Goal: Task Accomplishment & Management: Manage account settings

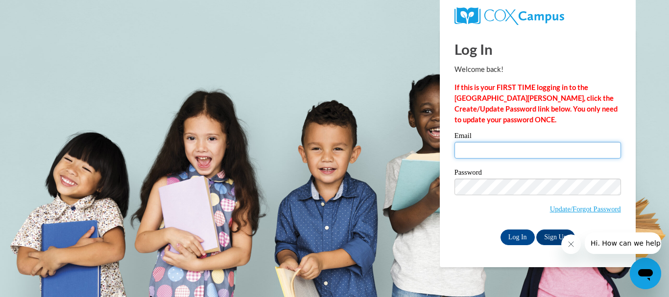
click at [517, 148] on input "Email" at bounding box center [538, 150] width 167 height 17
click at [501, 230] on input "Log In" at bounding box center [518, 238] width 34 height 16
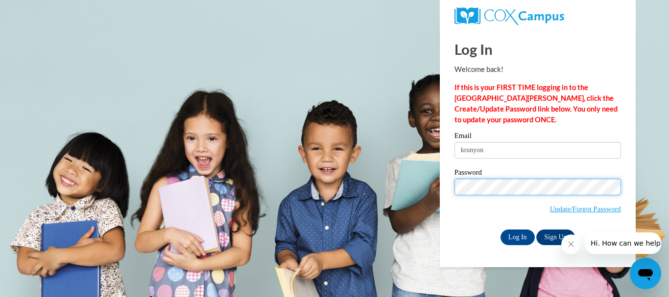
click at [501, 230] on input "Log In" at bounding box center [518, 238] width 34 height 16
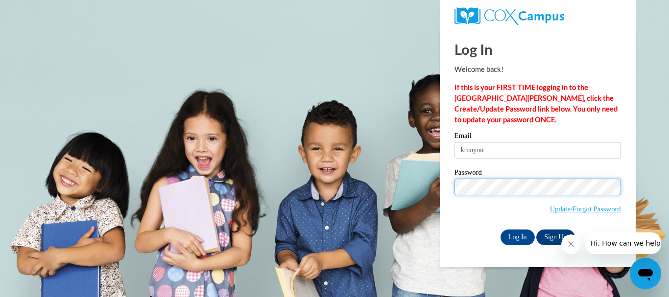
click at [501, 230] on input "Log In" at bounding box center [518, 238] width 34 height 16
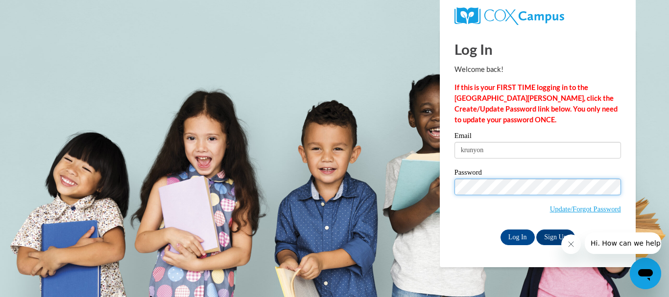
click at [501, 230] on input "Log In" at bounding box center [518, 238] width 34 height 16
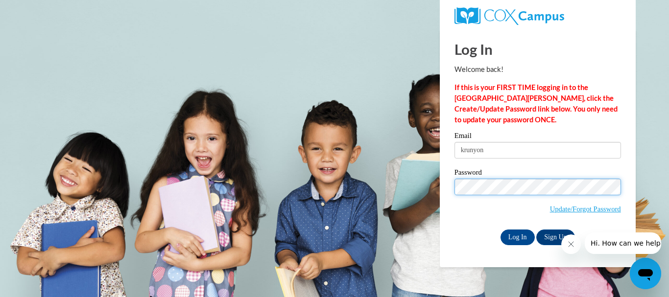
click at [501, 230] on input "Log In" at bounding box center [518, 238] width 34 height 16
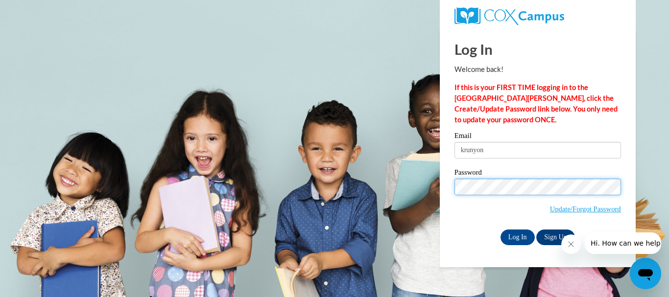
click at [501, 230] on input "Log In" at bounding box center [518, 238] width 34 height 16
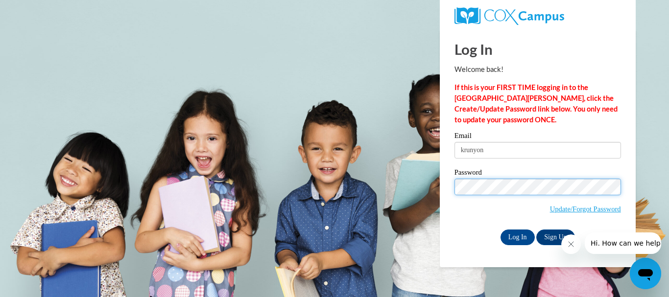
click at [501, 230] on input "Log In" at bounding box center [518, 238] width 34 height 16
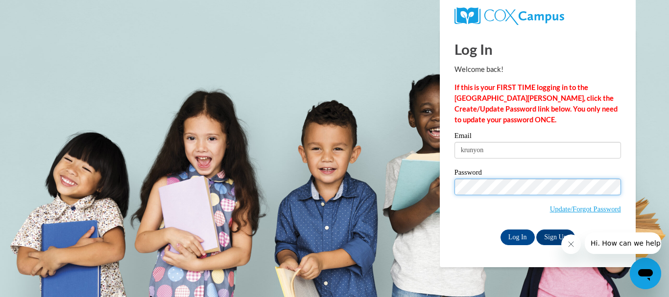
click at [501, 230] on input "Log In" at bounding box center [518, 238] width 34 height 16
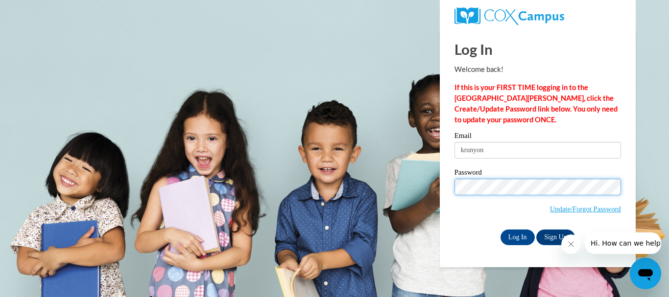
click at [501, 230] on input "Log In" at bounding box center [518, 238] width 34 height 16
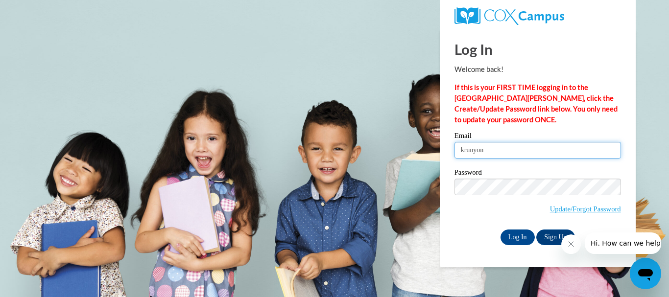
click at [490, 153] on input "krunyon" at bounding box center [538, 150] width 167 height 17
type input "[EMAIL_ADDRESS][DOMAIN_NAME]"
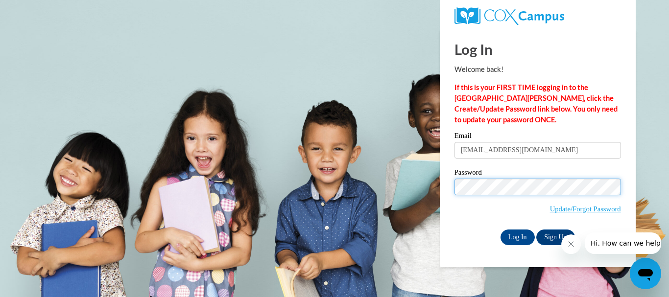
click at [501, 230] on input "Log In" at bounding box center [518, 238] width 34 height 16
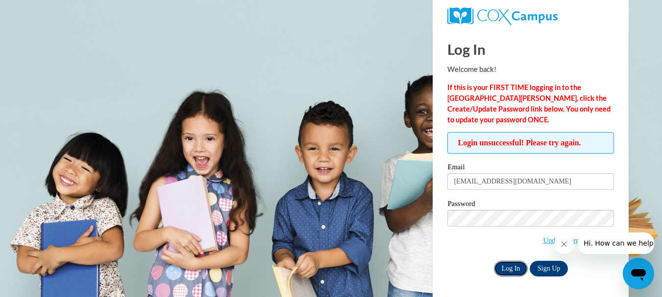
click at [503, 266] on input "Log In" at bounding box center [511, 269] width 34 height 16
click at [548, 237] on link "Update/Forgot Password" at bounding box center [578, 241] width 71 height 8
